Goal: Information Seeking & Learning: Learn about a topic

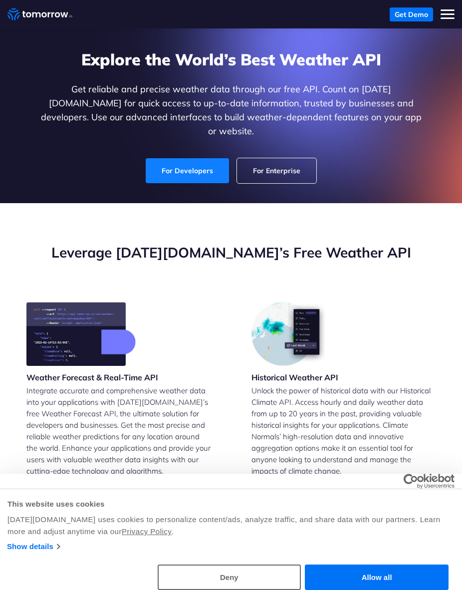
click at [212, 164] on link "For Developers" at bounding box center [187, 170] width 83 height 25
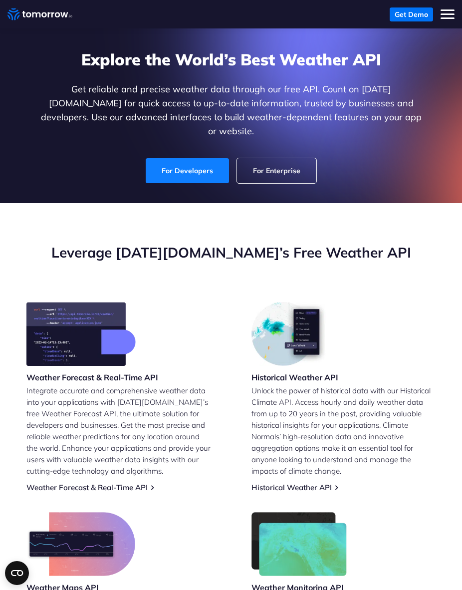
click at [199, 160] on link "For Developers" at bounding box center [187, 170] width 83 height 25
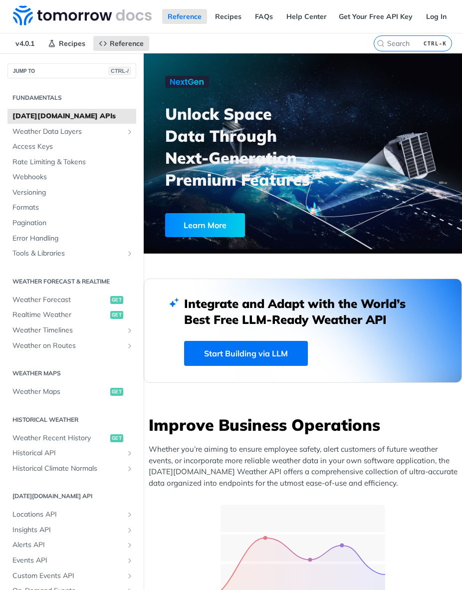
click at [268, 356] on div at bounding box center [370, 326] width 297 height 275
click at [239, 357] on link "Start Building via LLM" at bounding box center [246, 353] width 124 height 25
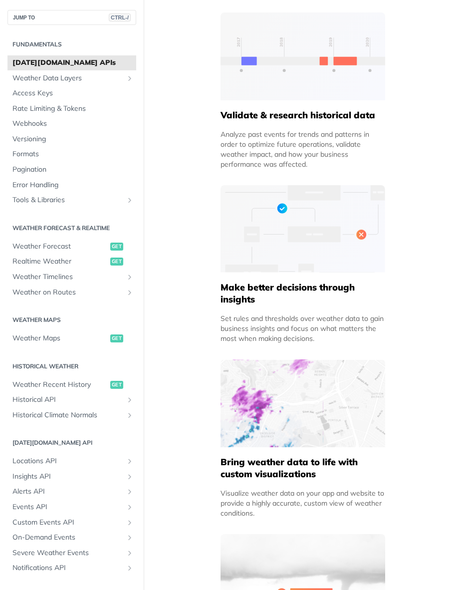
scroll to position [932, 0]
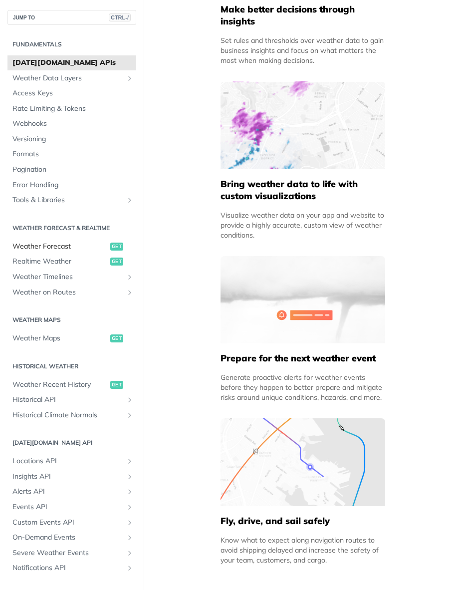
click at [70, 243] on span "Weather Forecast" at bounding box center [59, 247] width 95 height 10
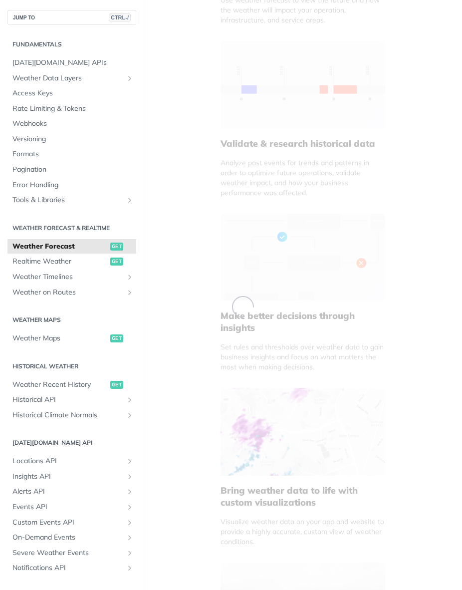
scroll to position [355, 0]
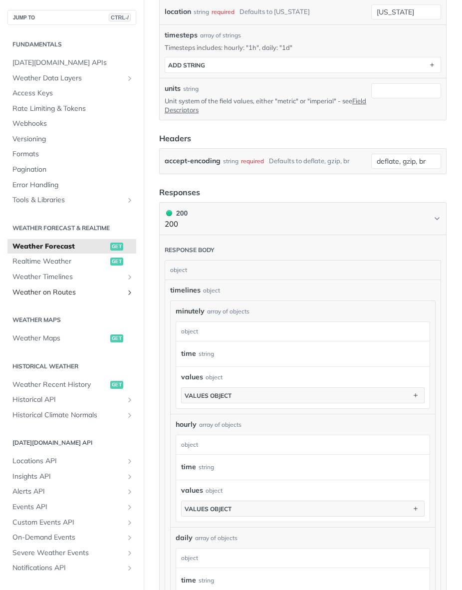
click at [64, 300] on link "Weather on Routes" at bounding box center [71, 292] width 129 height 15
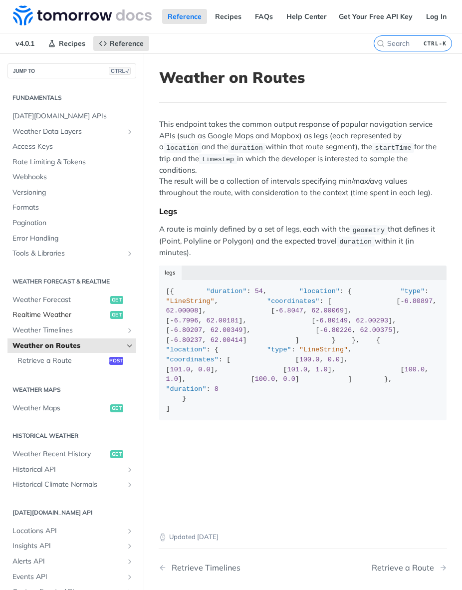
click at [76, 317] on span "Realtime Weather" at bounding box center [59, 315] width 95 height 10
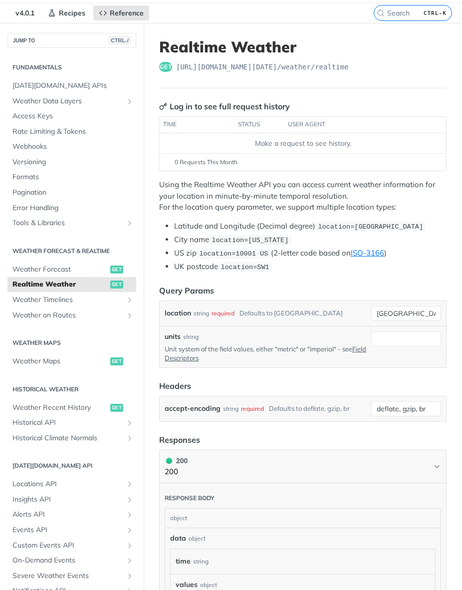
scroll to position [33, 0]
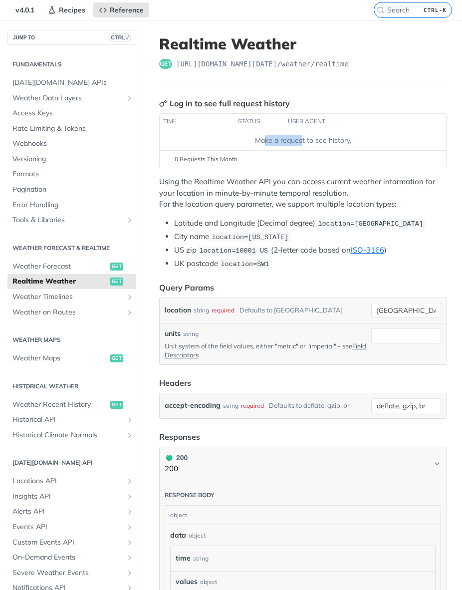
drag, startPoint x: 302, startPoint y: 142, endPoint x: 272, endPoint y: 135, distance: 30.8
click at [259, 139] on div "Make a request to see history." at bounding box center [303, 140] width 279 height 10
click at [374, 158] on div "0 Requests This Month" at bounding box center [303, 159] width 277 height 9
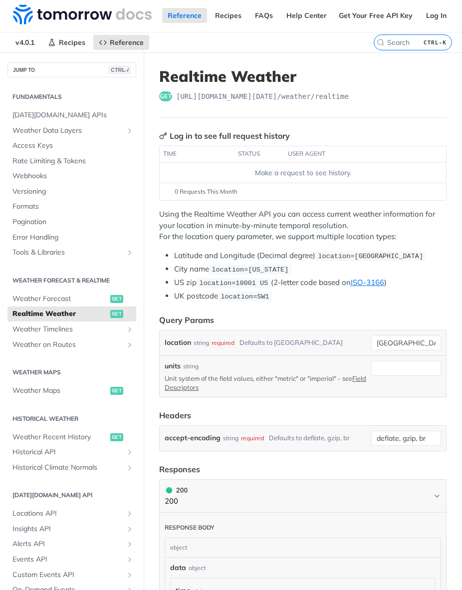
scroll to position [0, 0]
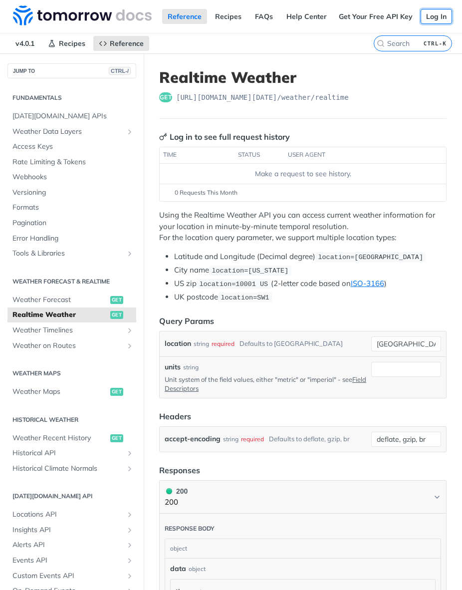
drag, startPoint x: 441, startPoint y: 18, endPoint x: 431, endPoint y: 36, distance: 20.8
click at [441, 18] on link "Log In" at bounding box center [436, 16] width 31 height 15
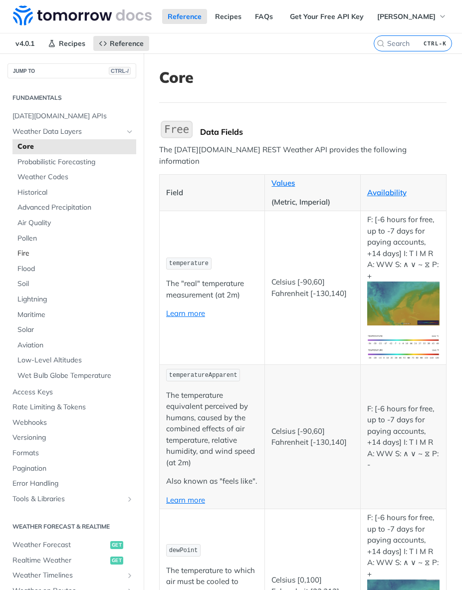
click at [32, 250] on span "Fire" at bounding box center [75, 254] width 116 height 10
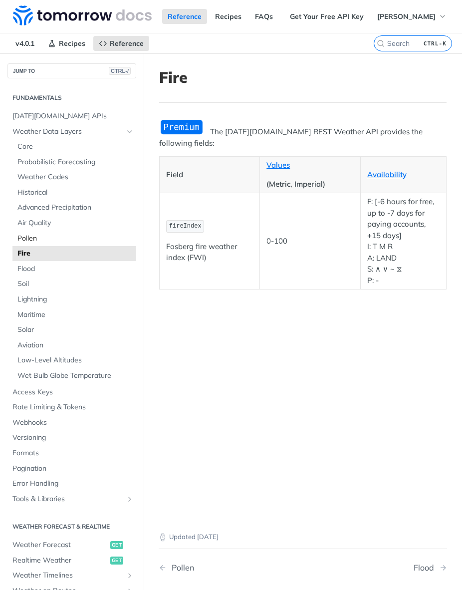
click at [23, 239] on span "Pollen" at bounding box center [75, 239] width 116 height 10
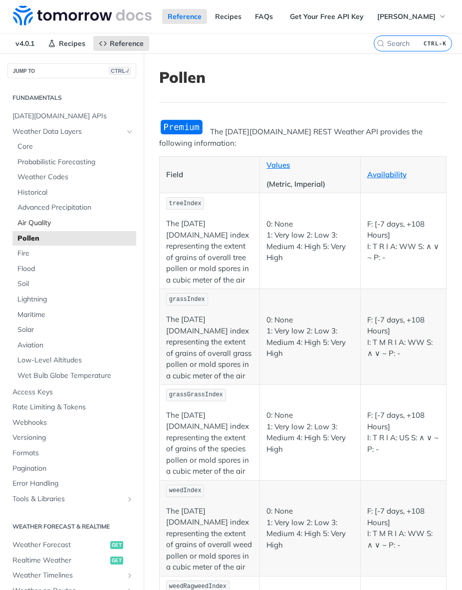
click at [43, 229] on link "Air Quality" at bounding box center [74, 223] width 124 height 15
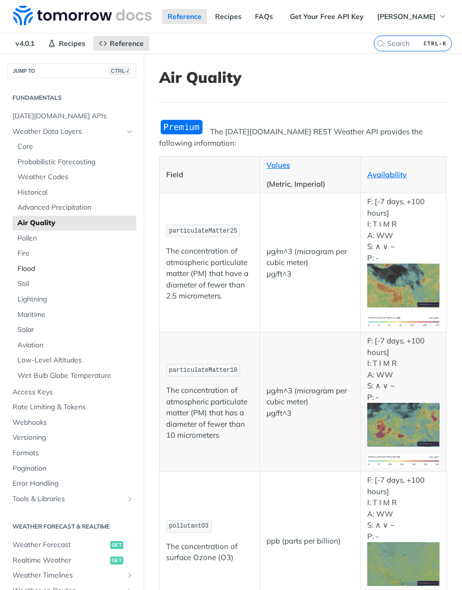
click at [28, 267] on span "Flood" at bounding box center [75, 269] width 116 height 10
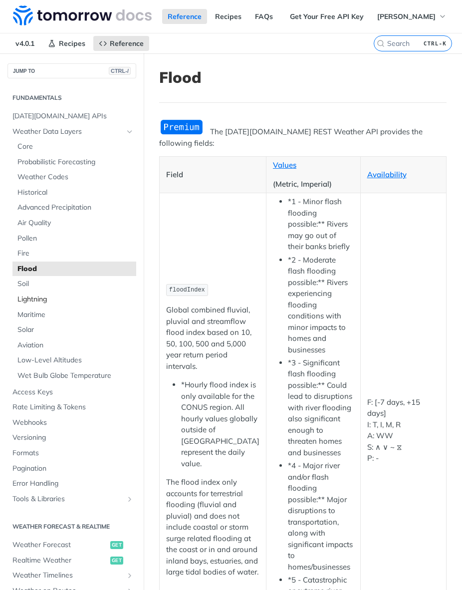
click at [29, 295] on span "Lightning" at bounding box center [75, 300] width 116 height 10
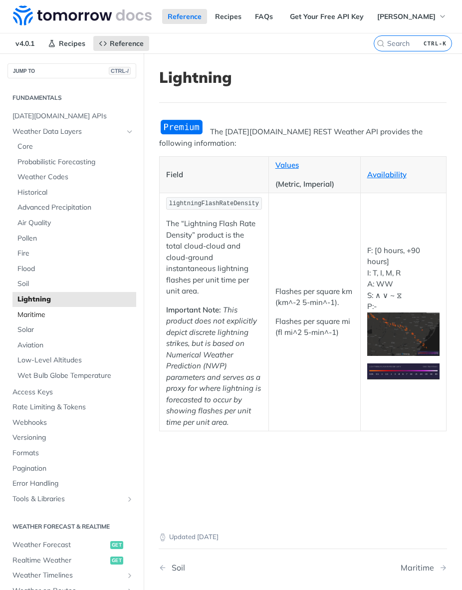
click at [28, 319] on span "Maritime" at bounding box center [75, 315] width 116 height 10
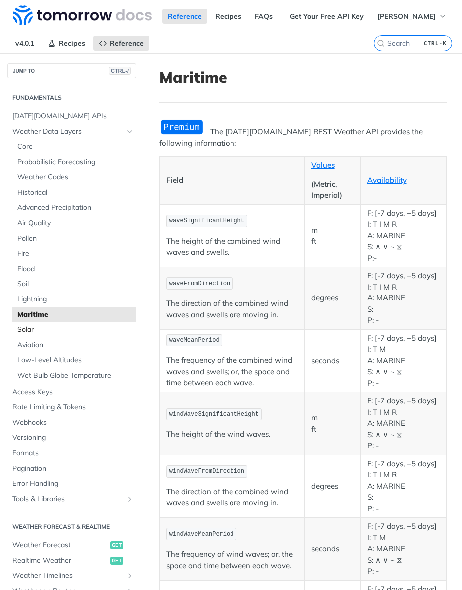
click at [26, 326] on span "Solar" at bounding box center [75, 330] width 116 height 10
